Goal: Task Accomplishment & Management: Use online tool/utility

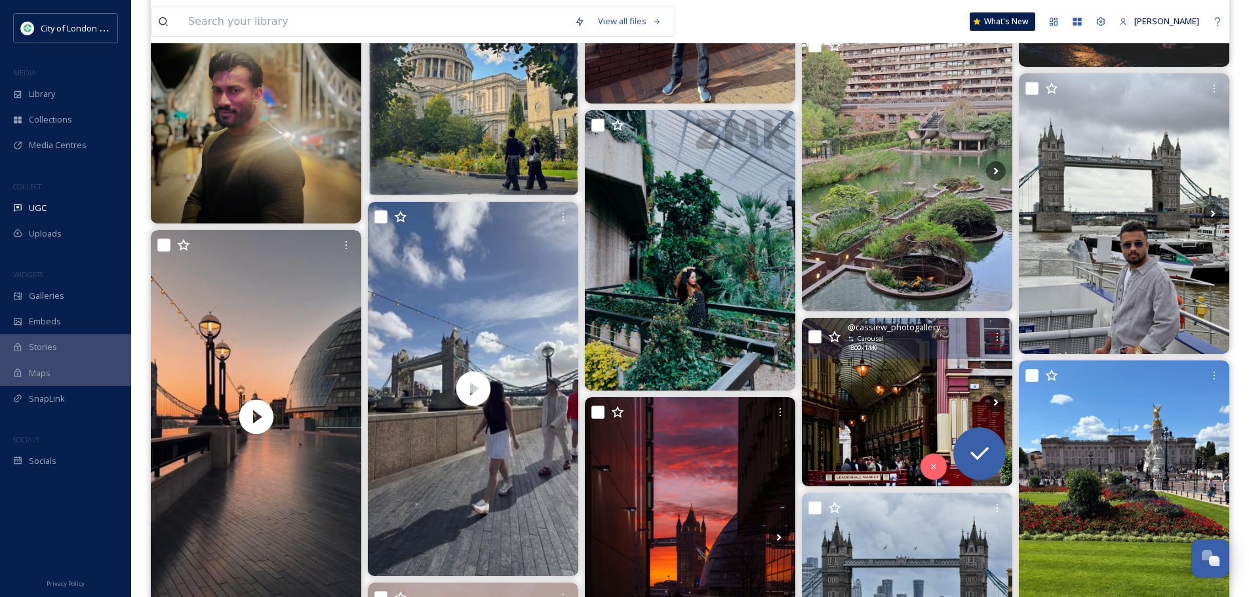
scroll to position [14622, 0]
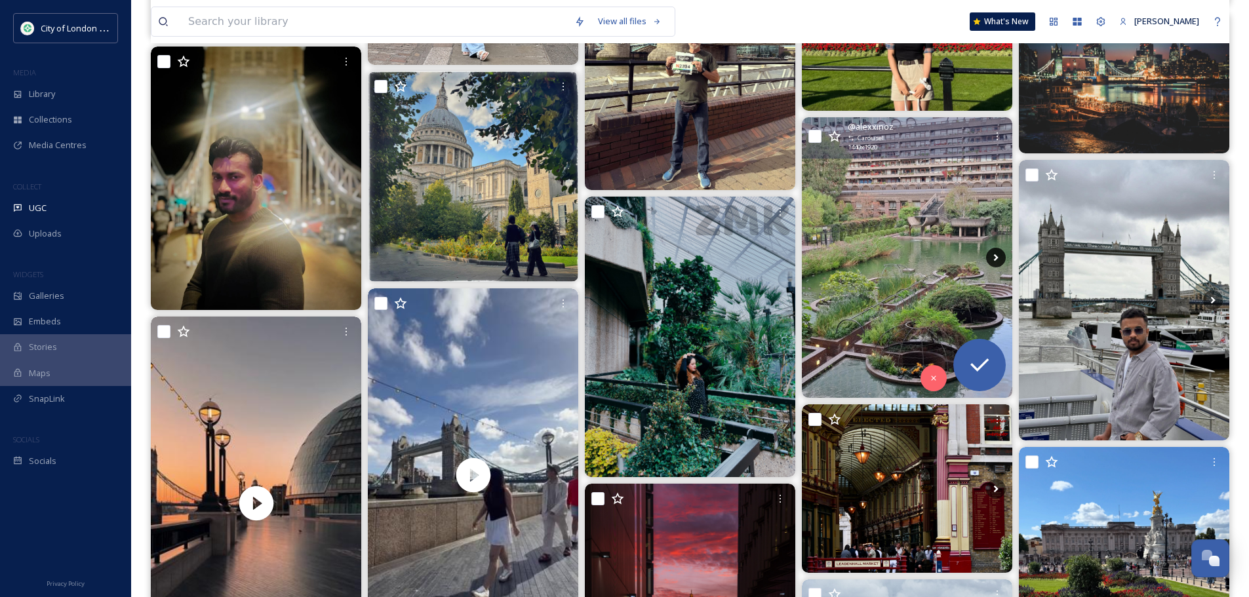
click at [995, 260] on icon at bounding box center [996, 257] width 5 height 7
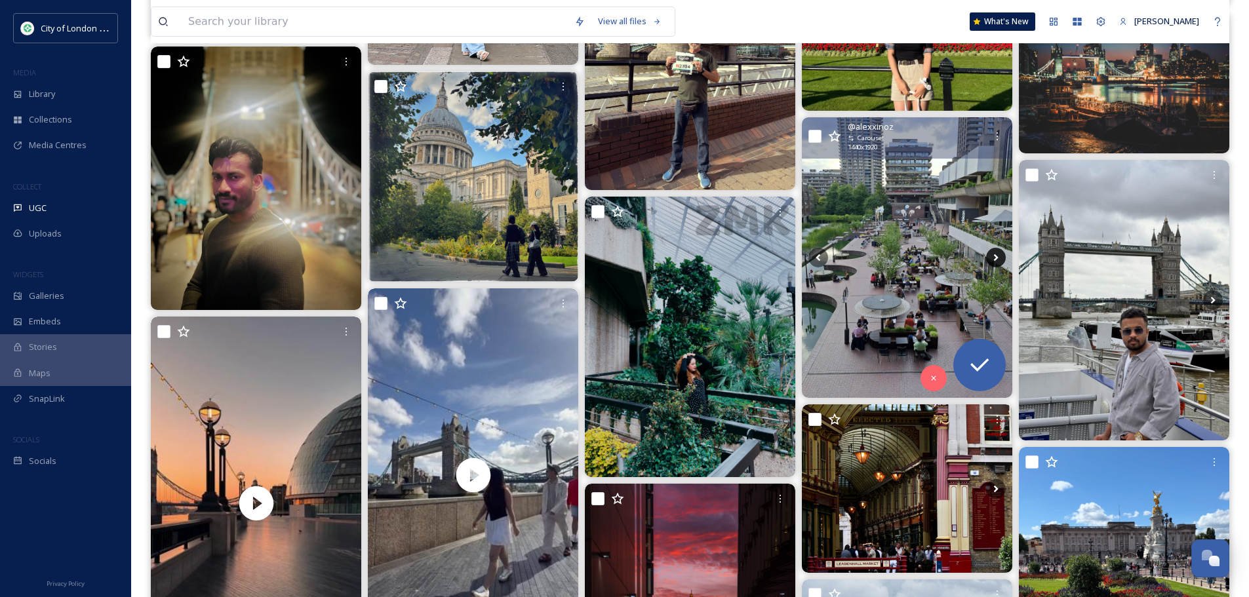
click at [995, 260] on icon at bounding box center [996, 257] width 5 height 7
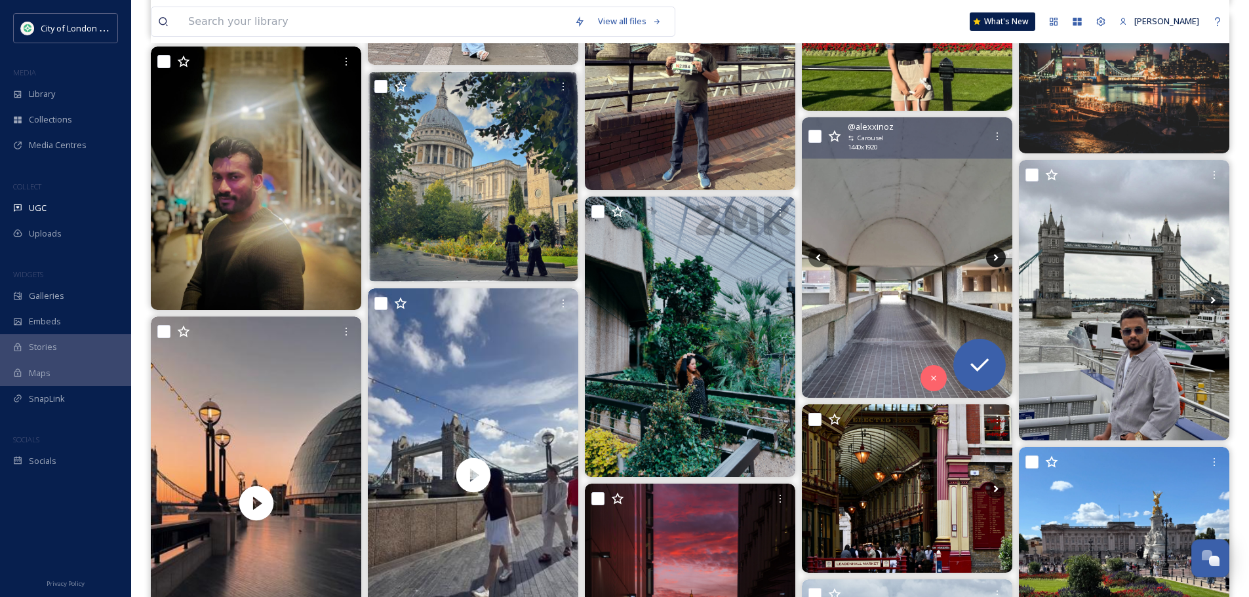
click at [995, 260] on icon at bounding box center [996, 257] width 5 height 7
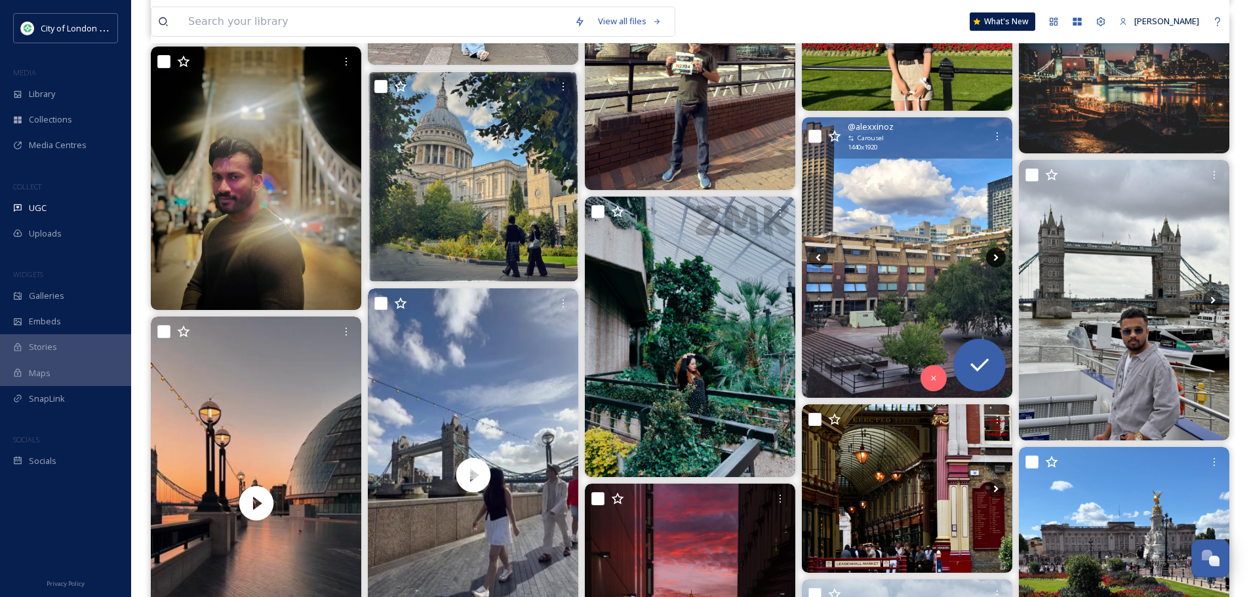
click at [995, 260] on icon at bounding box center [996, 257] width 5 height 7
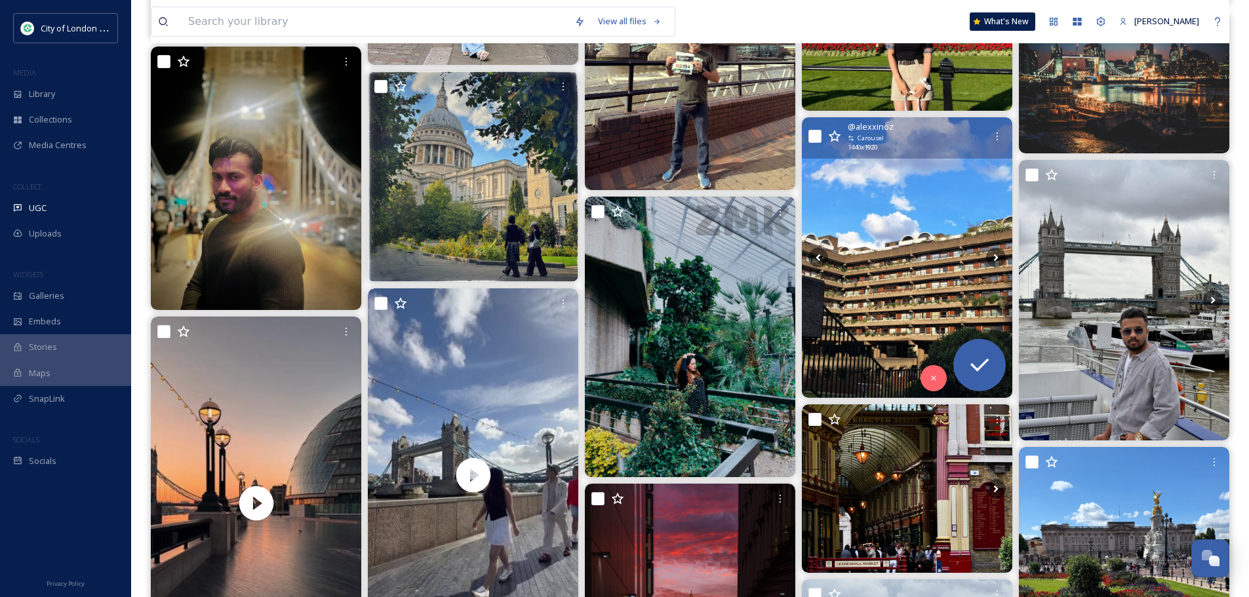
click at [919, 266] on img at bounding box center [907, 257] width 210 height 281
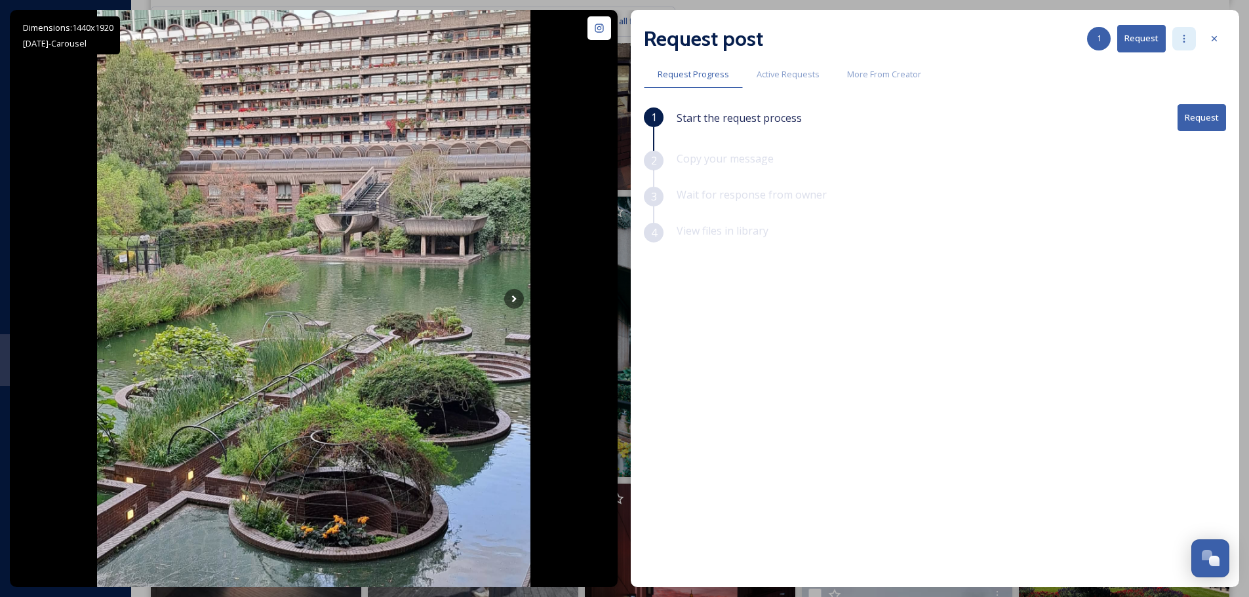
click at [1180, 33] on icon at bounding box center [1184, 38] width 10 height 10
click at [1155, 71] on span "Add Posts To Queue" at bounding box center [1147, 67] width 81 height 12
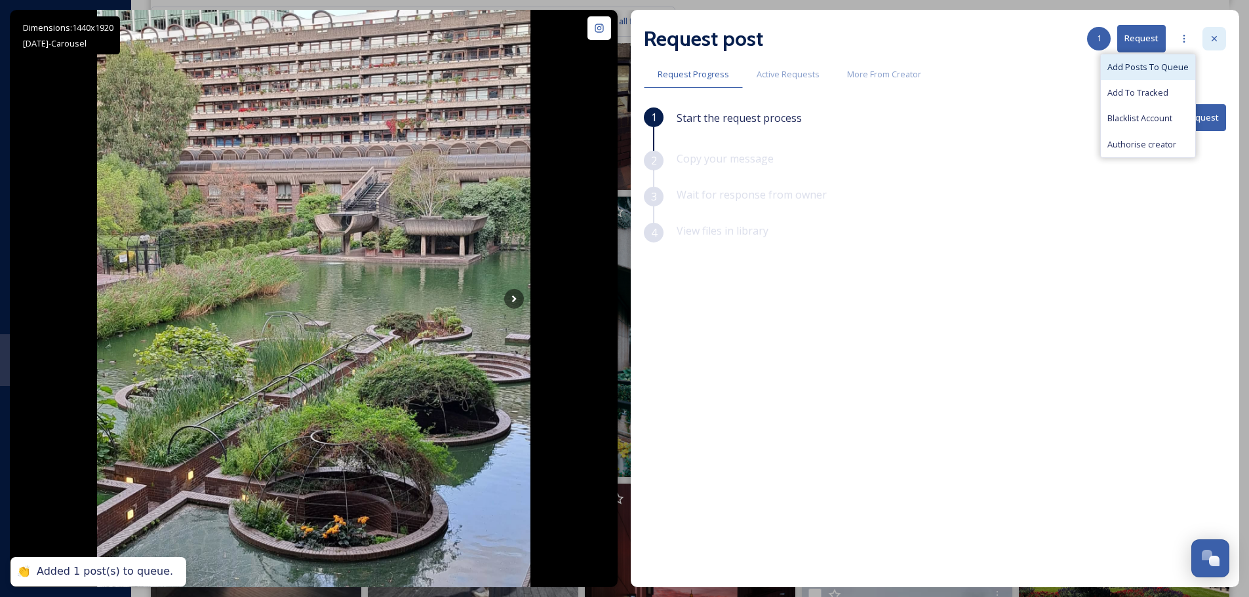
click at [1218, 39] on icon at bounding box center [1214, 38] width 10 height 10
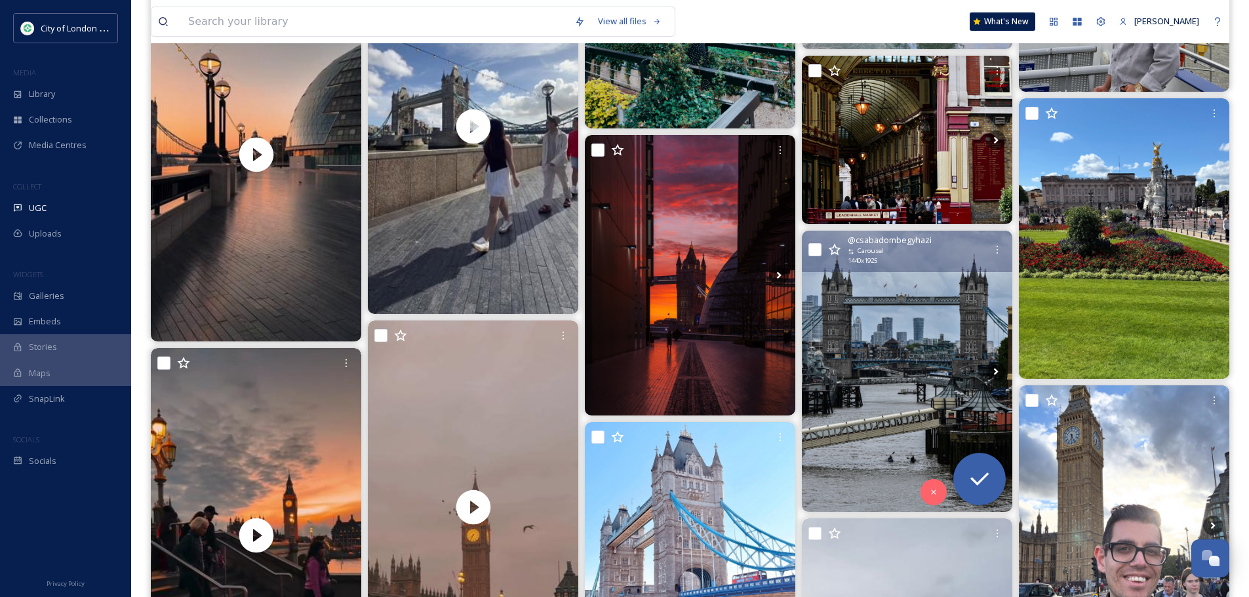
scroll to position [14819, 0]
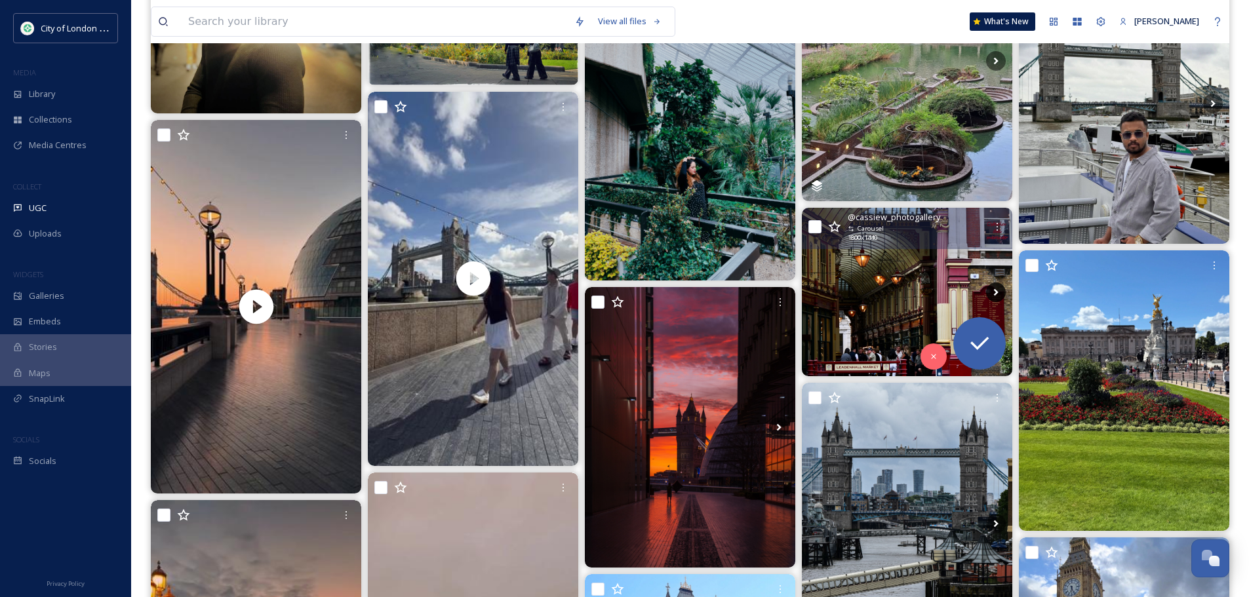
click at [993, 292] on icon at bounding box center [996, 293] width 20 height 20
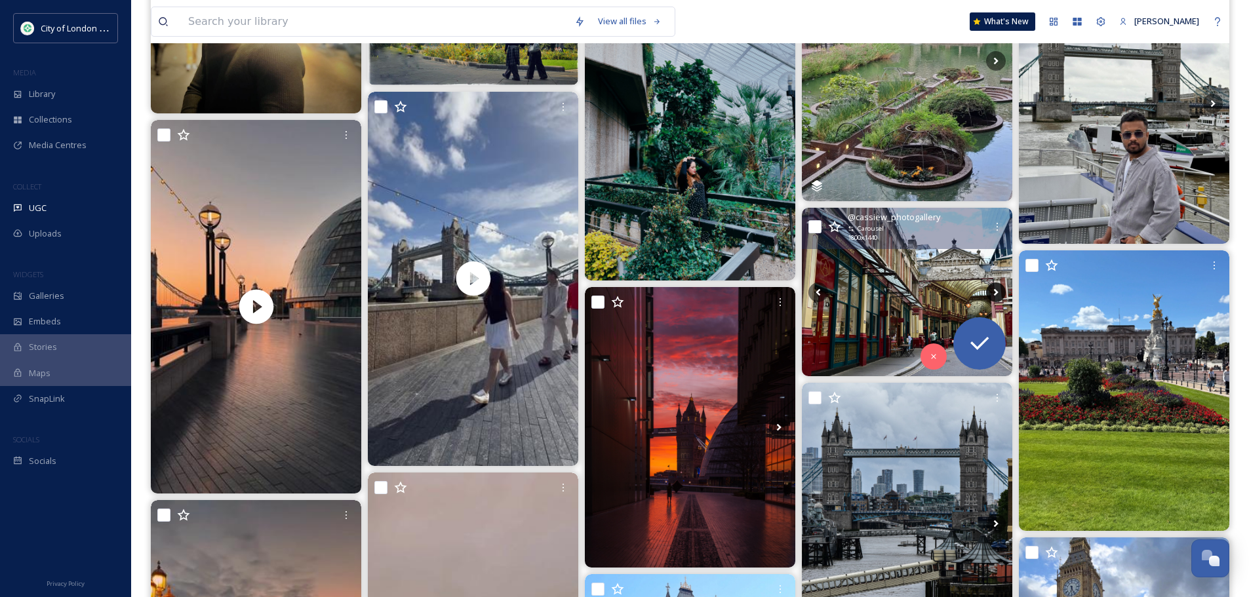
click at [993, 292] on icon at bounding box center [996, 293] width 20 height 20
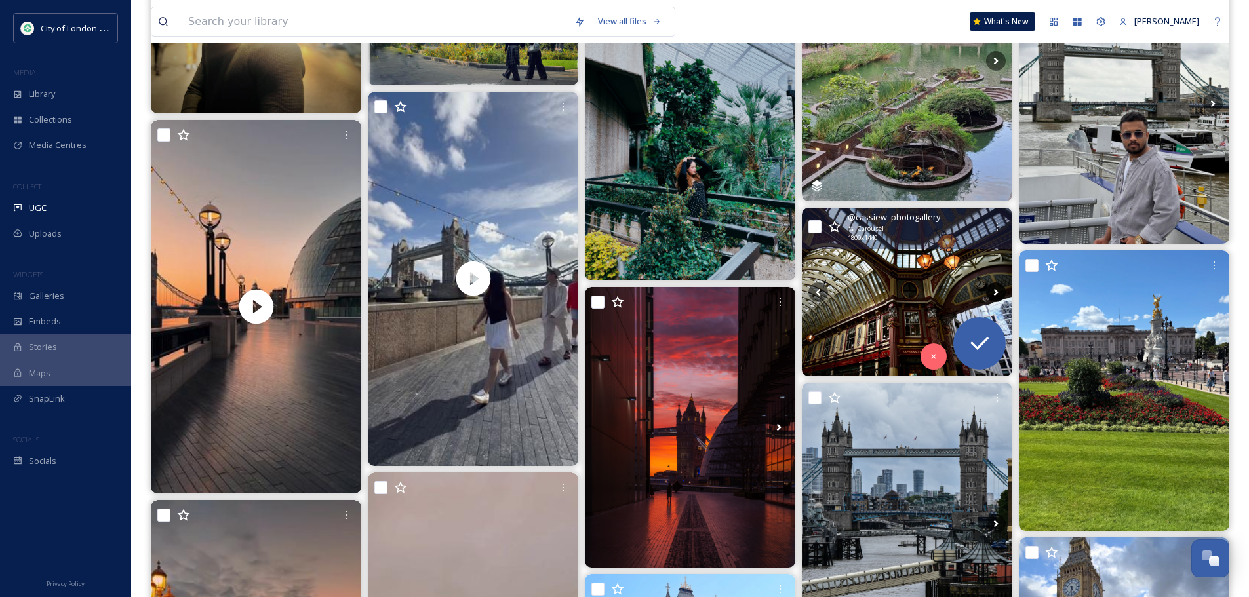
click at [993, 292] on icon at bounding box center [996, 293] width 20 height 20
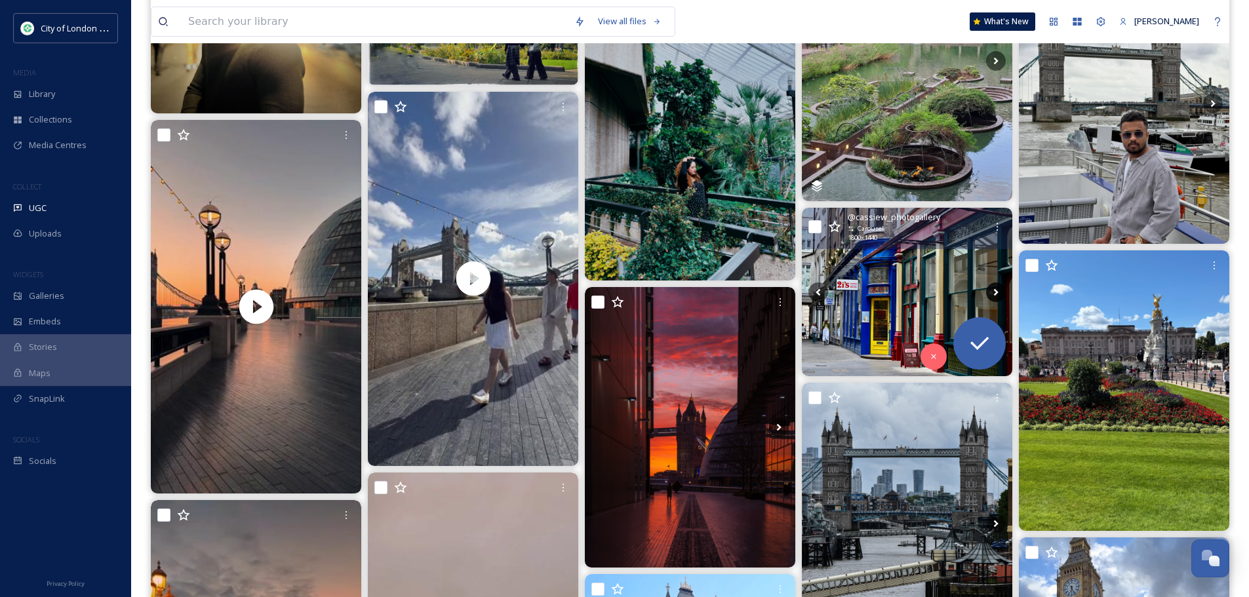
click at [993, 292] on icon at bounding box center [996, 293] width 20 height 20
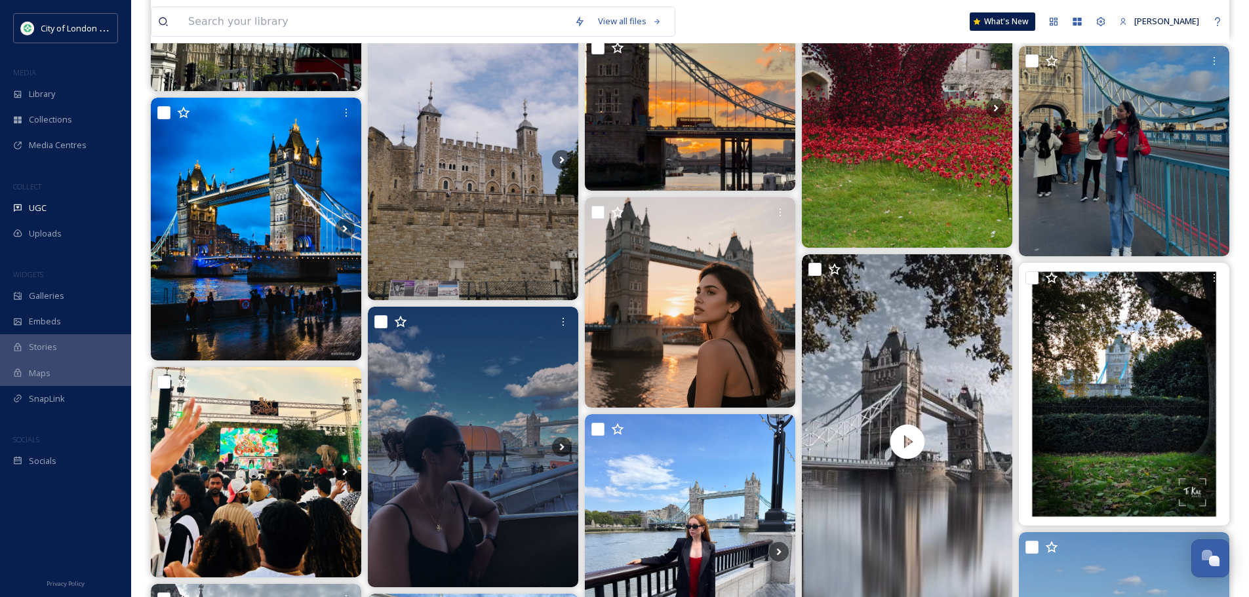
scroll to position [0, 0]
